Goal: Information Seeking & Learning: Learn about a topic

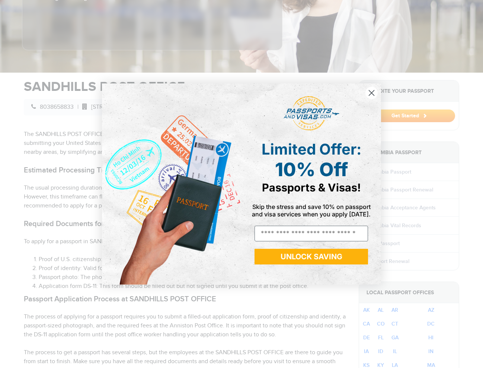
click at [371, 93] on circle "Close dialog" at bounding box center [371, 93] width 12 height 12
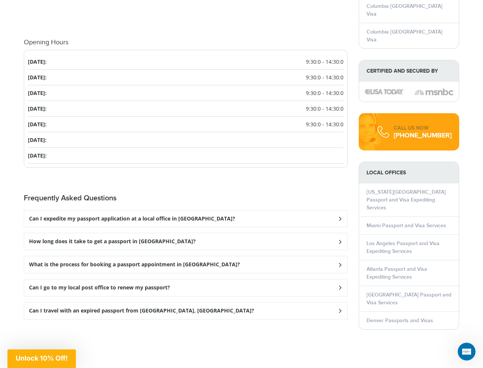
scroll to position [893, 0]
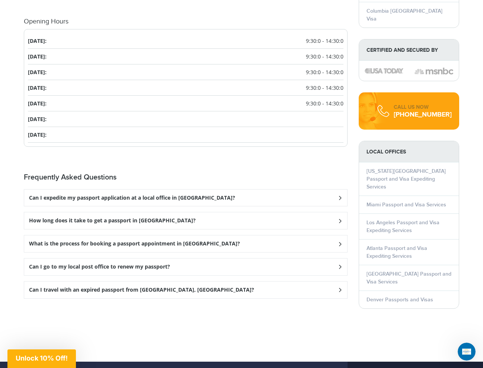
click at [340, 200] on icon at bounding box center [339, 197] width 7 height 5
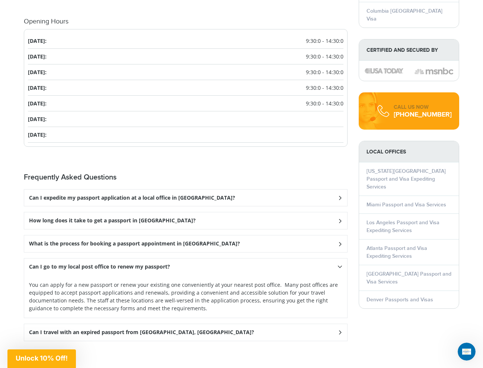
click at [342, 200] on icon at bounding box center [339, 197] width 7 height 5
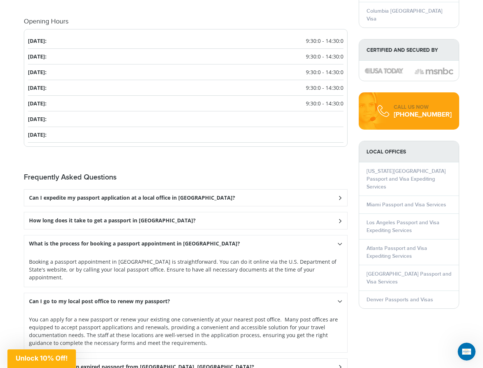
click at [340, 200] on icon at bounding box center [339, 197] width 7 height 5
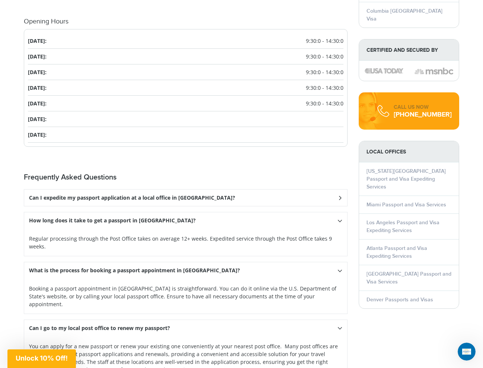
click at [339, 195] on icon at bounding box center [339, 197] width 7 height 5
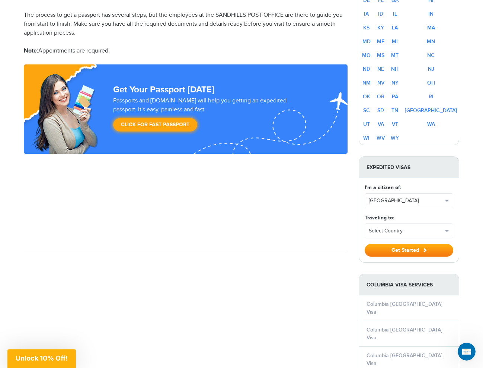
scroll to position [521, 0]
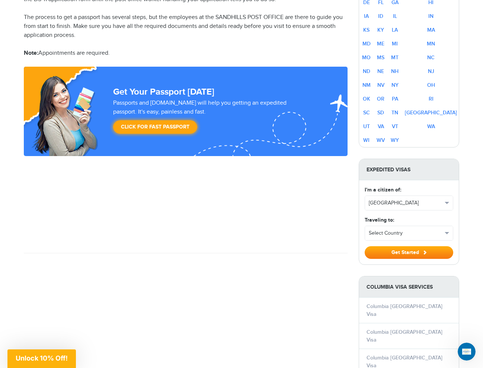
click at [431, 348] on li "Columbia [GEOGRAPHIC_DATA] Visa" at bounding box center [409, 361] width 100 height 26
